Goal: Navigation & Orientation: Find specific page/section

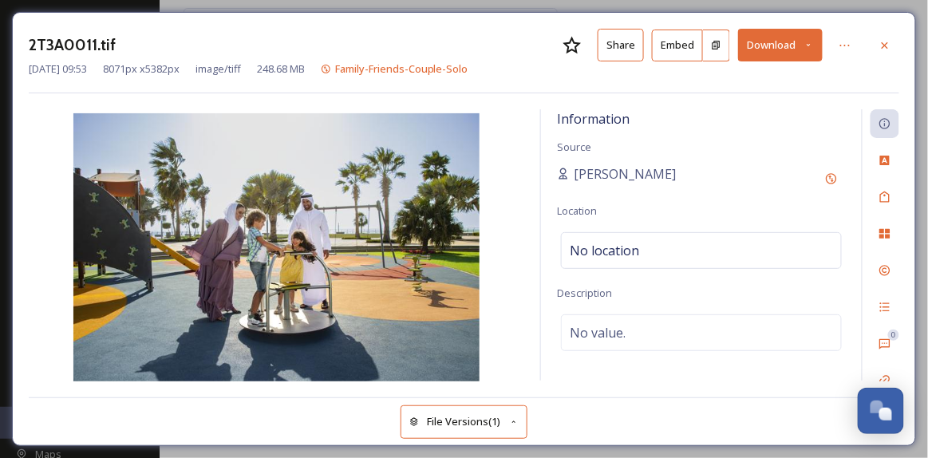
scroll to position [506, 0]
click at [887, 45] on icon at bounding box center [884, 45] width 13 height 13
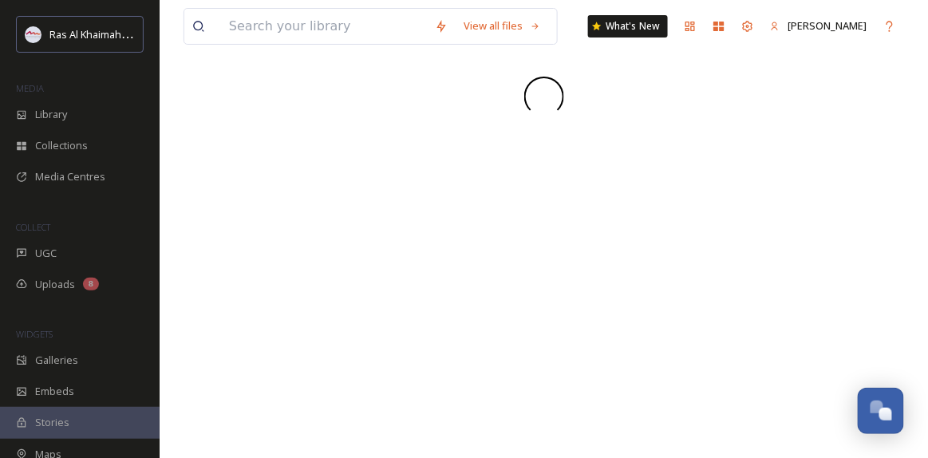
scroll to position [506, 0]
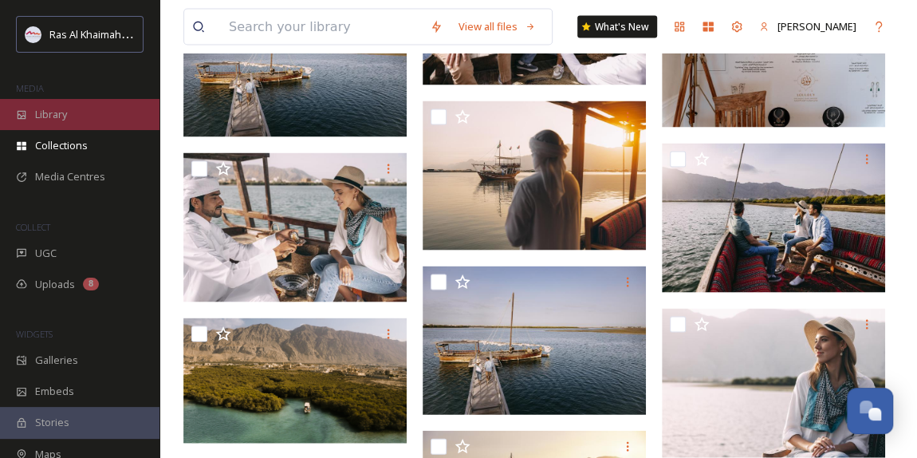
scroll to position [505, 0]
click at [67, 115] on span "Library" at bounding box center [51, 114] width 32 height 15
